Goal: Find specific page/section

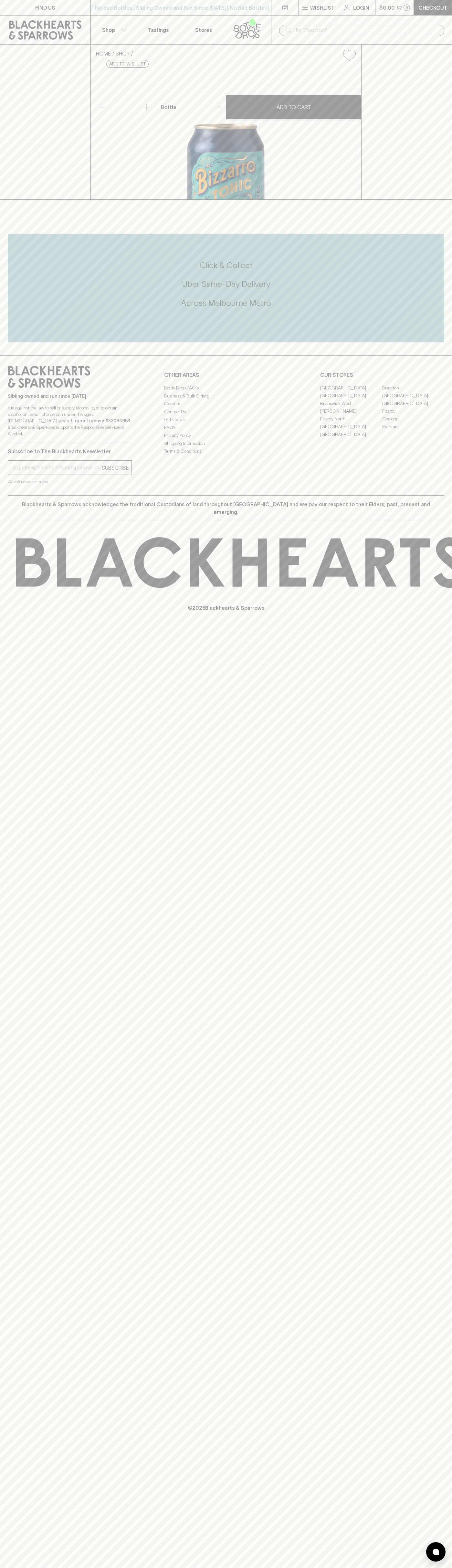
click at [351, 415] on link "[PERSON_NAME]" at bounding box center [351, 411] width 62 height 8
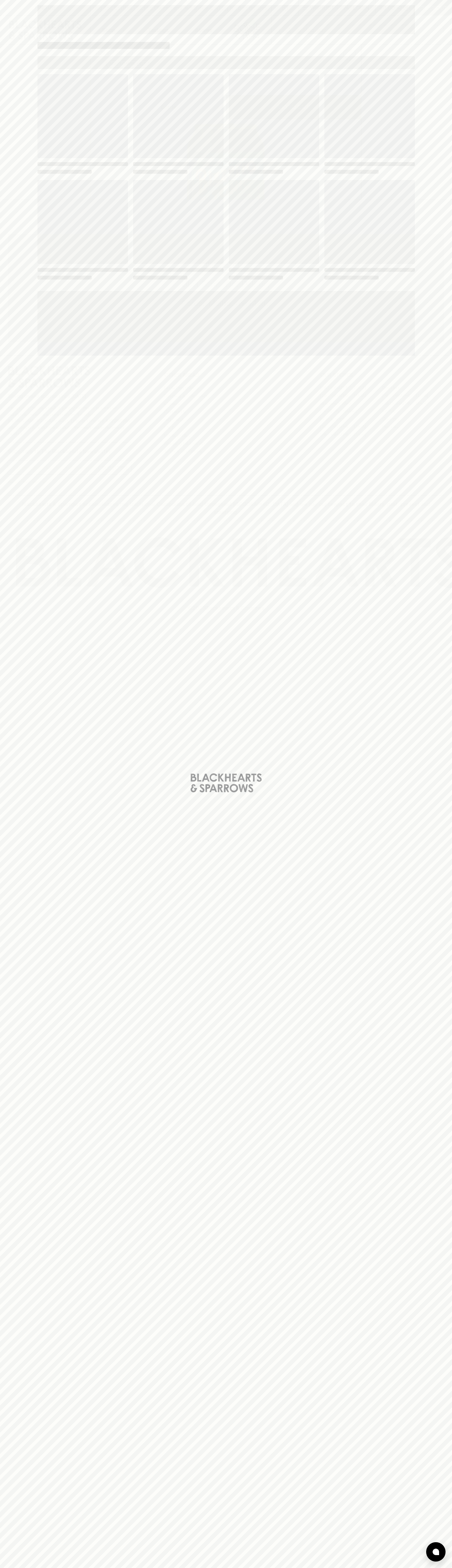
click at [307, 207] on span "Loading" at bounding box center [274, 222] width 90 height 84
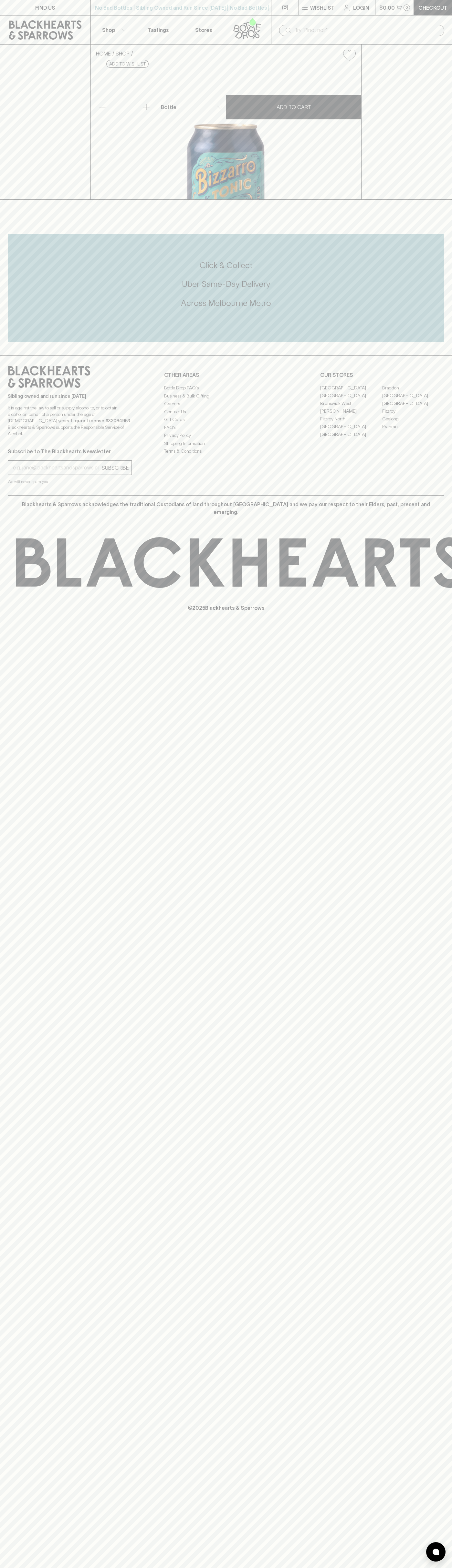
click at [27, 12] on link "FIND US" at bounding box center [45, 7] width 90 height 15
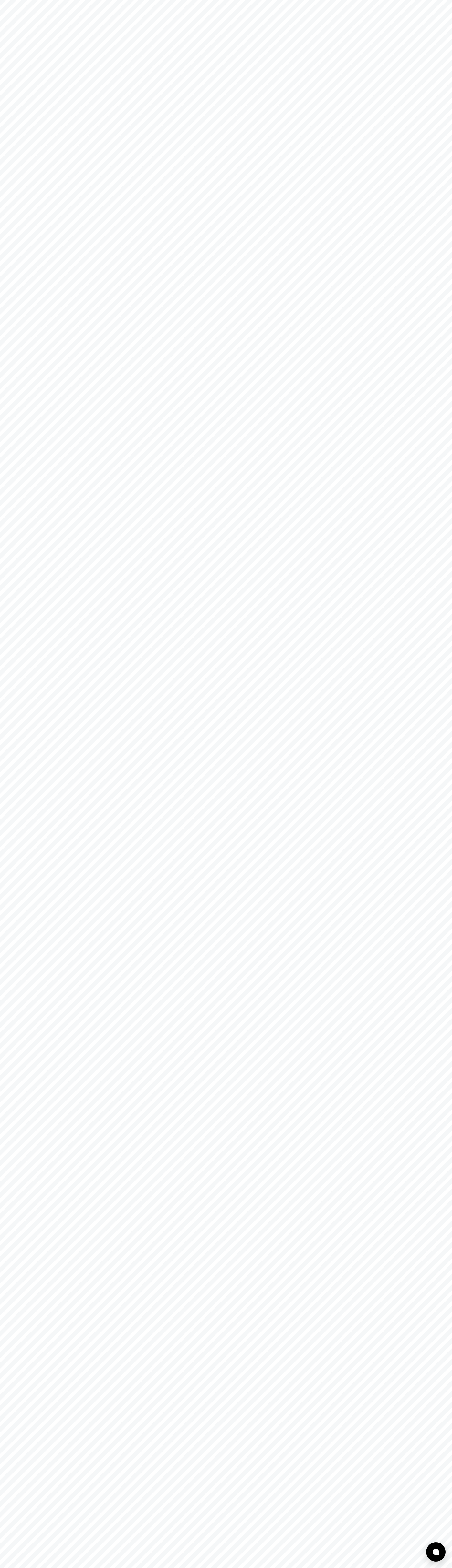
click at [444, 0] on html at bounding box center [226, 0] width 452 height 0
click at [384, 0] on html at bounding box center [226, 0] width 452 height 0
click at [12, 0] on html at bounding box center [226, 0] width 452 height 0
